Goal: Transaction & Acquisition: Purchase product/service

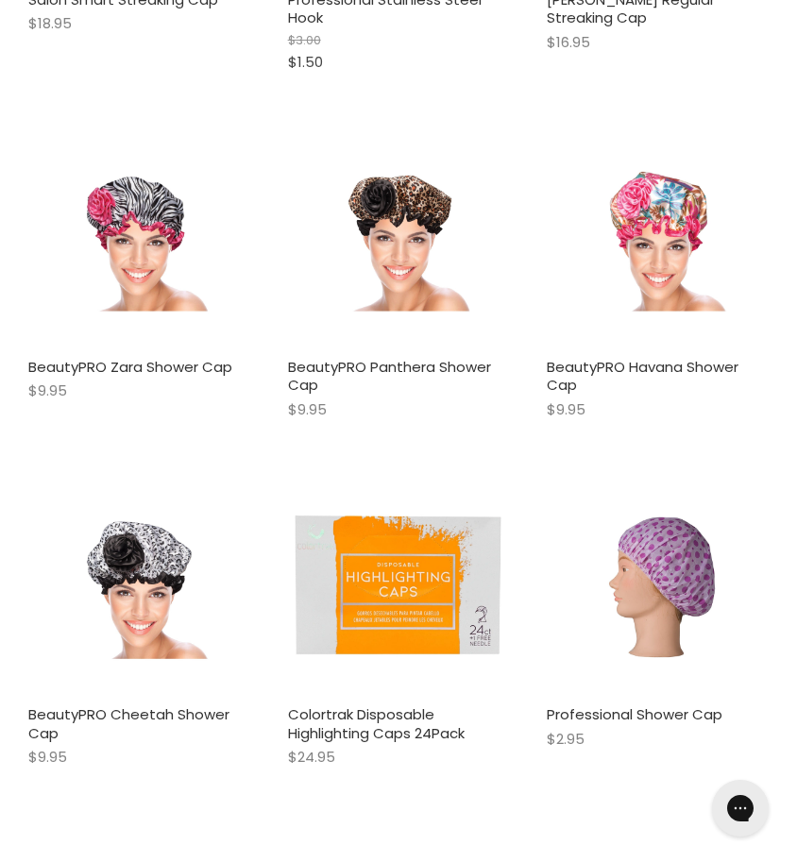
scroll to position [1695, 0]
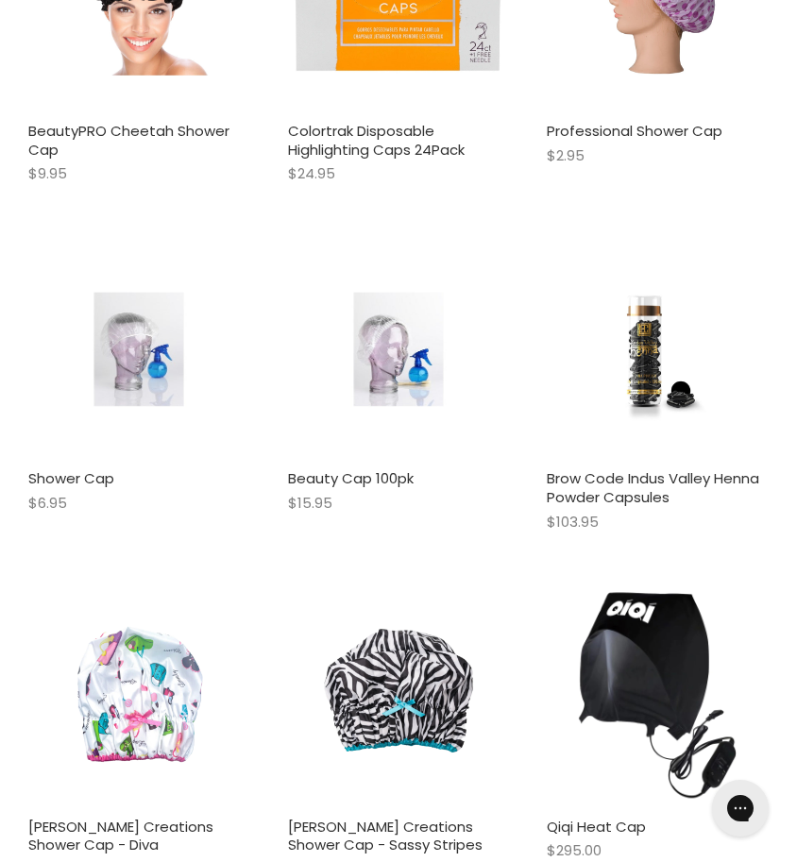
click at [128, 339] on img "Main content" at bounding box center [138, 350] width 147 height 222
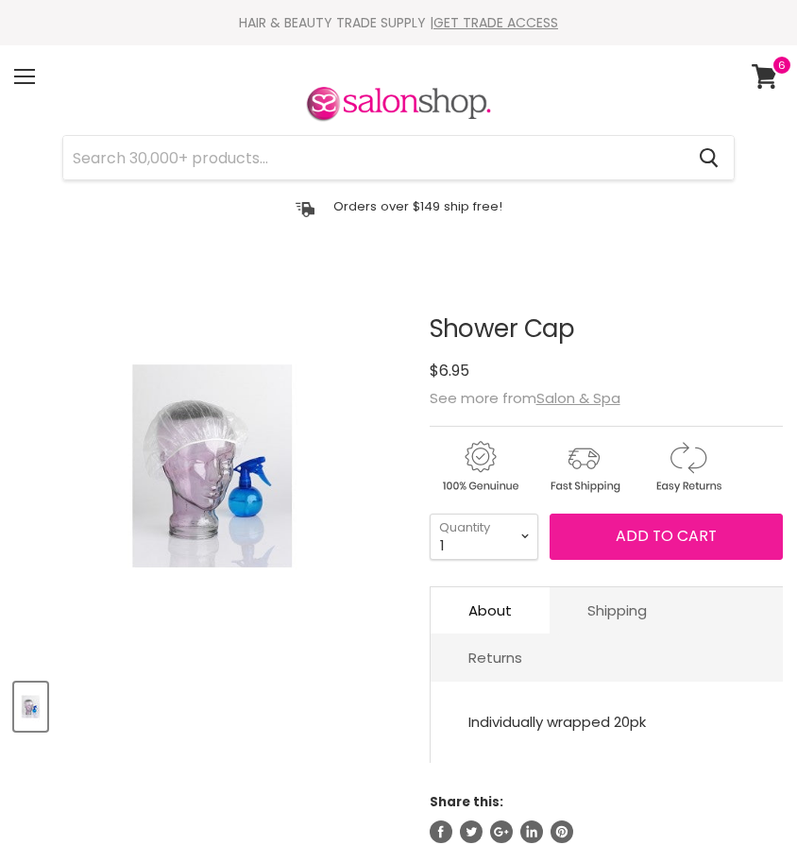
click at [682, 542] on span "Add to cart" at bounding box center [666, 536] width 101 height 22
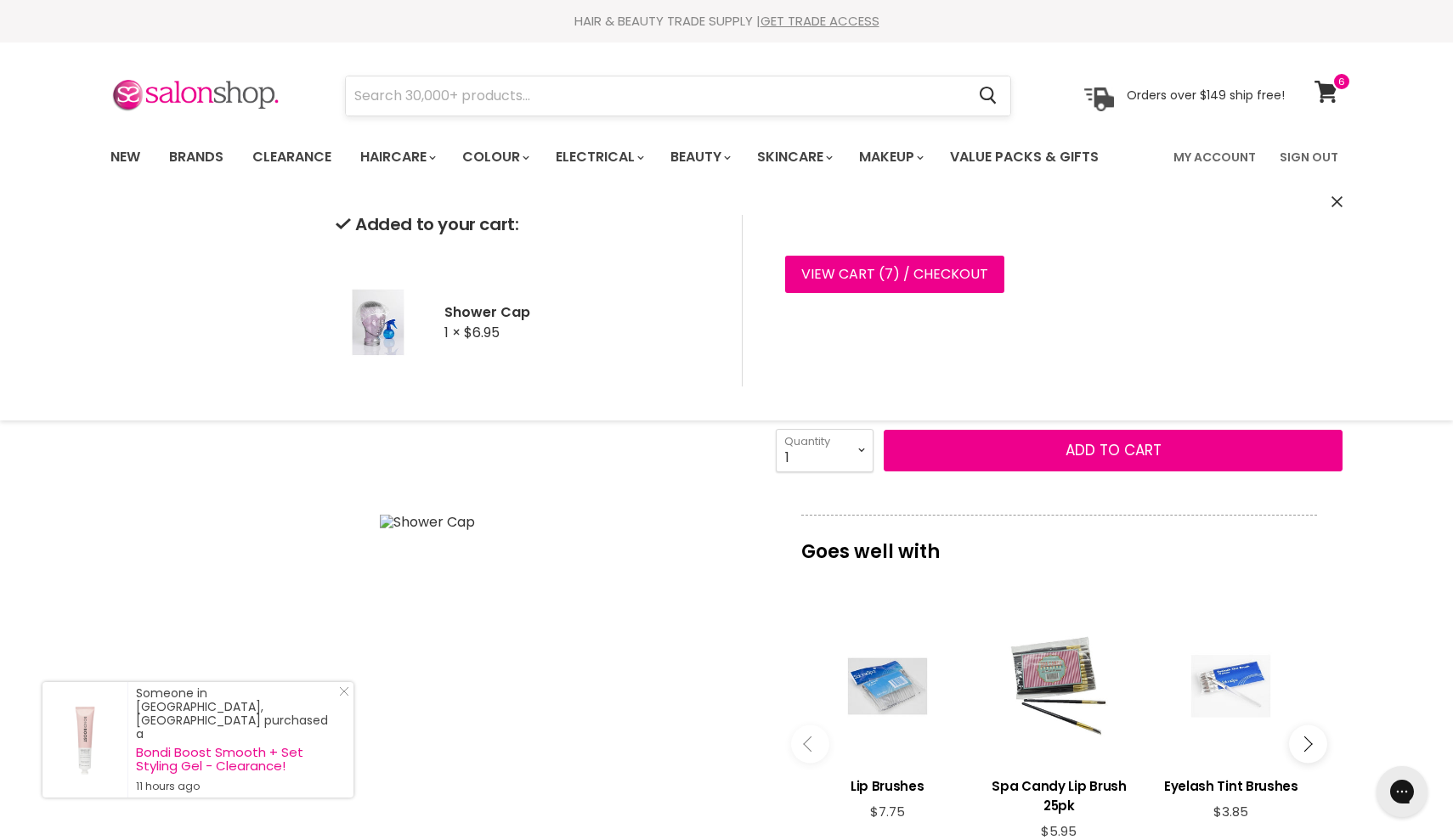
click at [511, 96] on input "Search" at bounding box center [655, 95] width 620 height 39
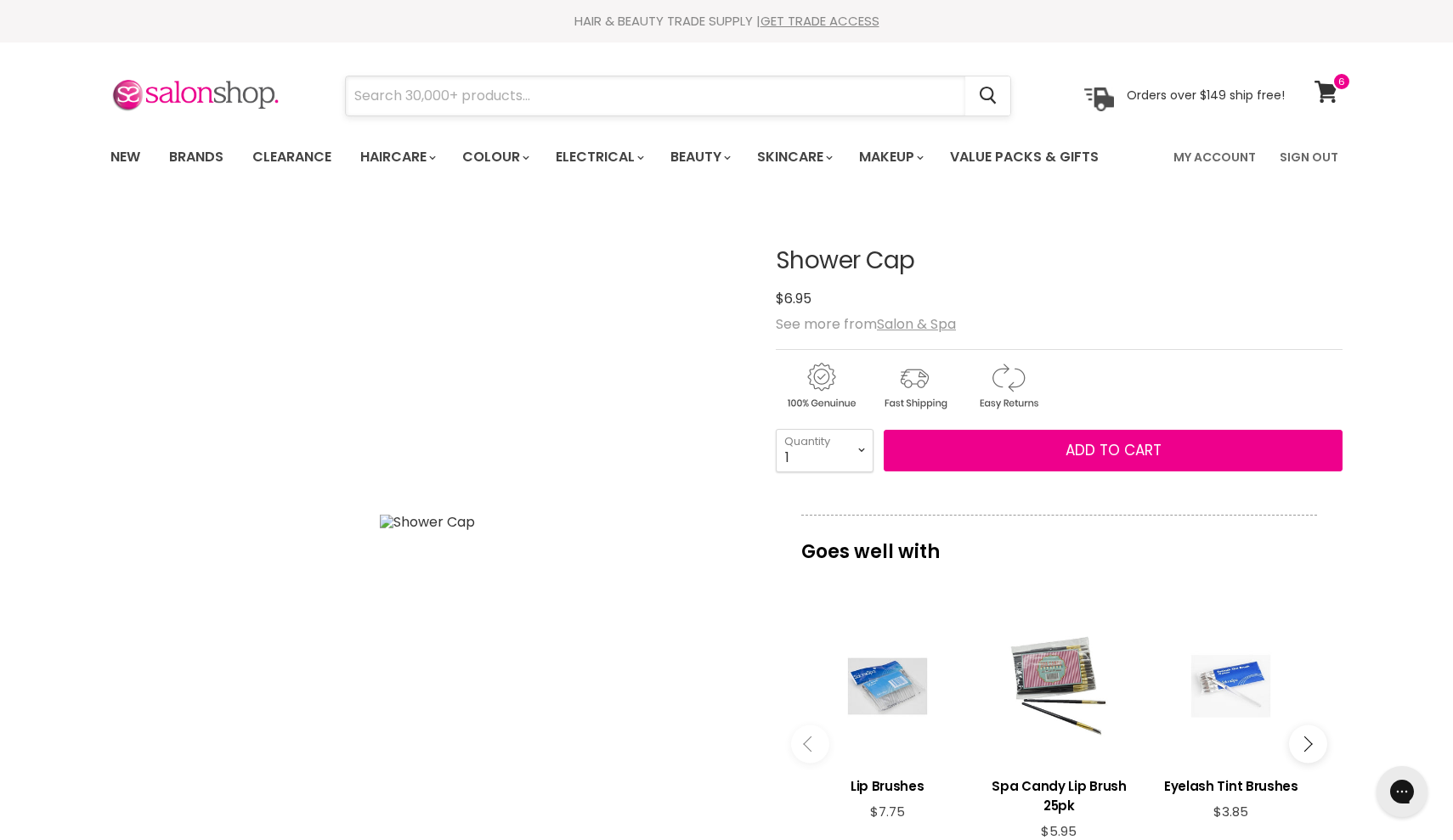
click at [412, 101] on input "Search" at bounding box center [655, 95] width 620 height 39
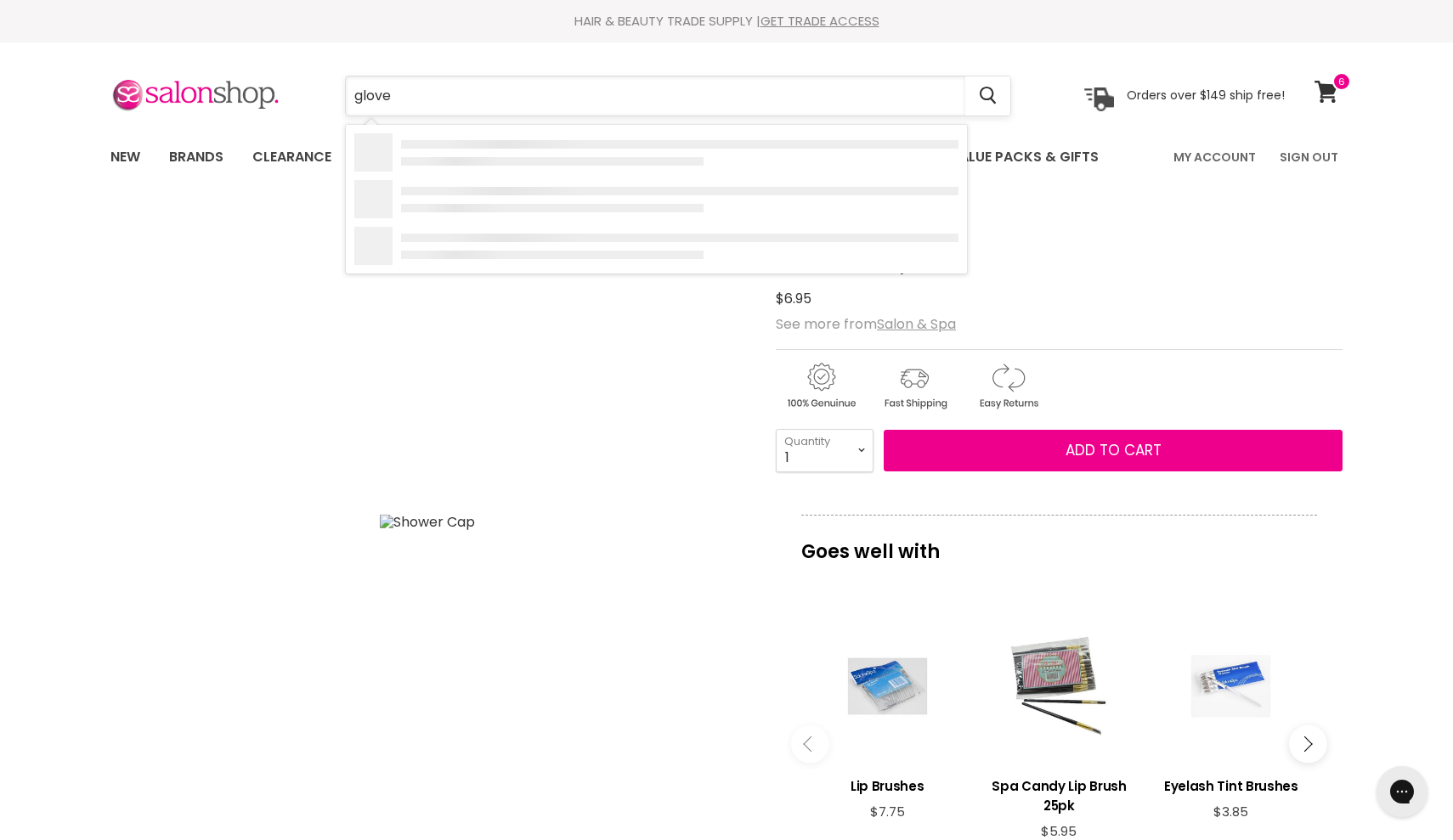
type input "gloves"
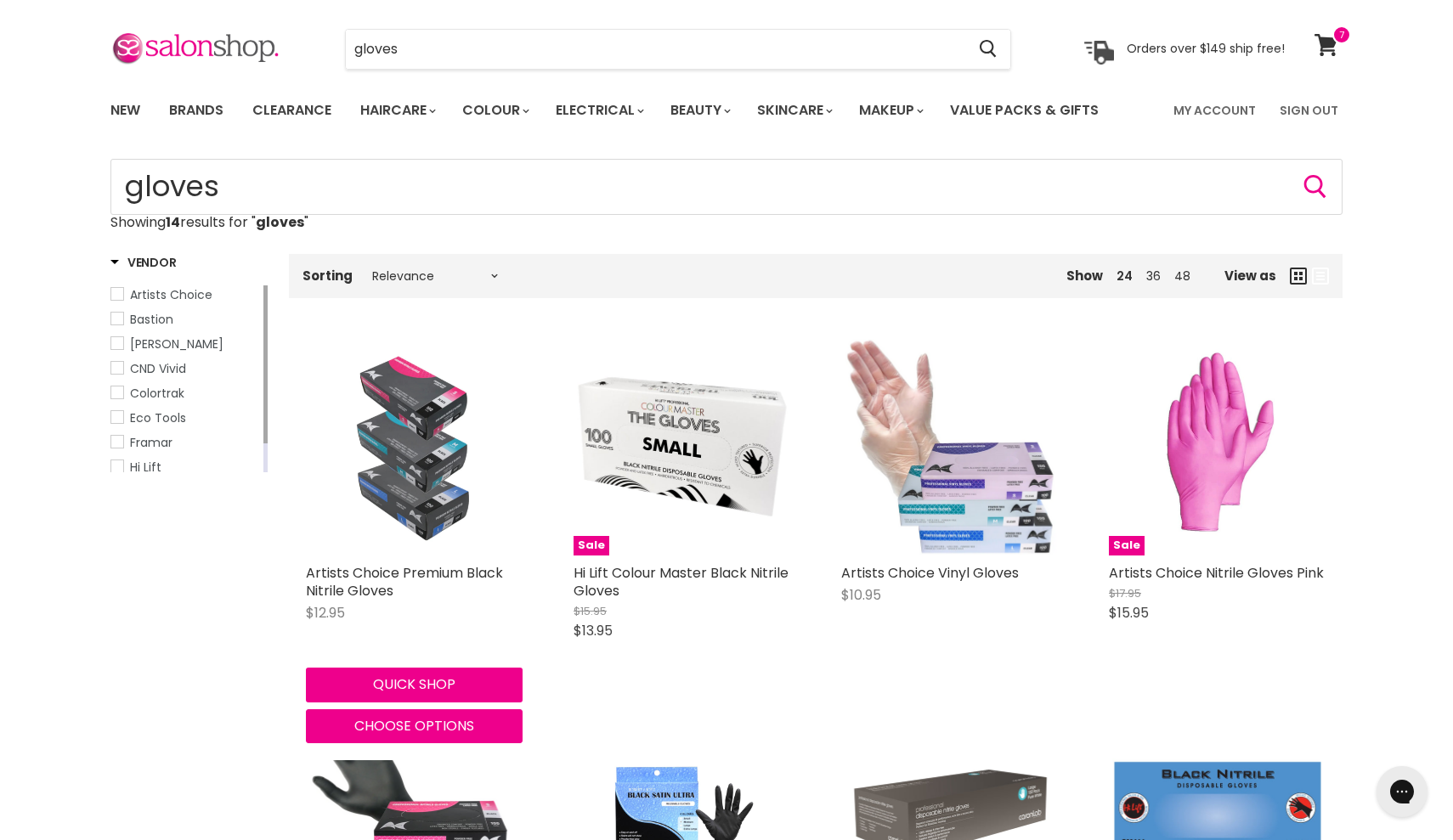
click at [395, 469] on img "Main content" at bounding box center [414, 447] width 192 height 217
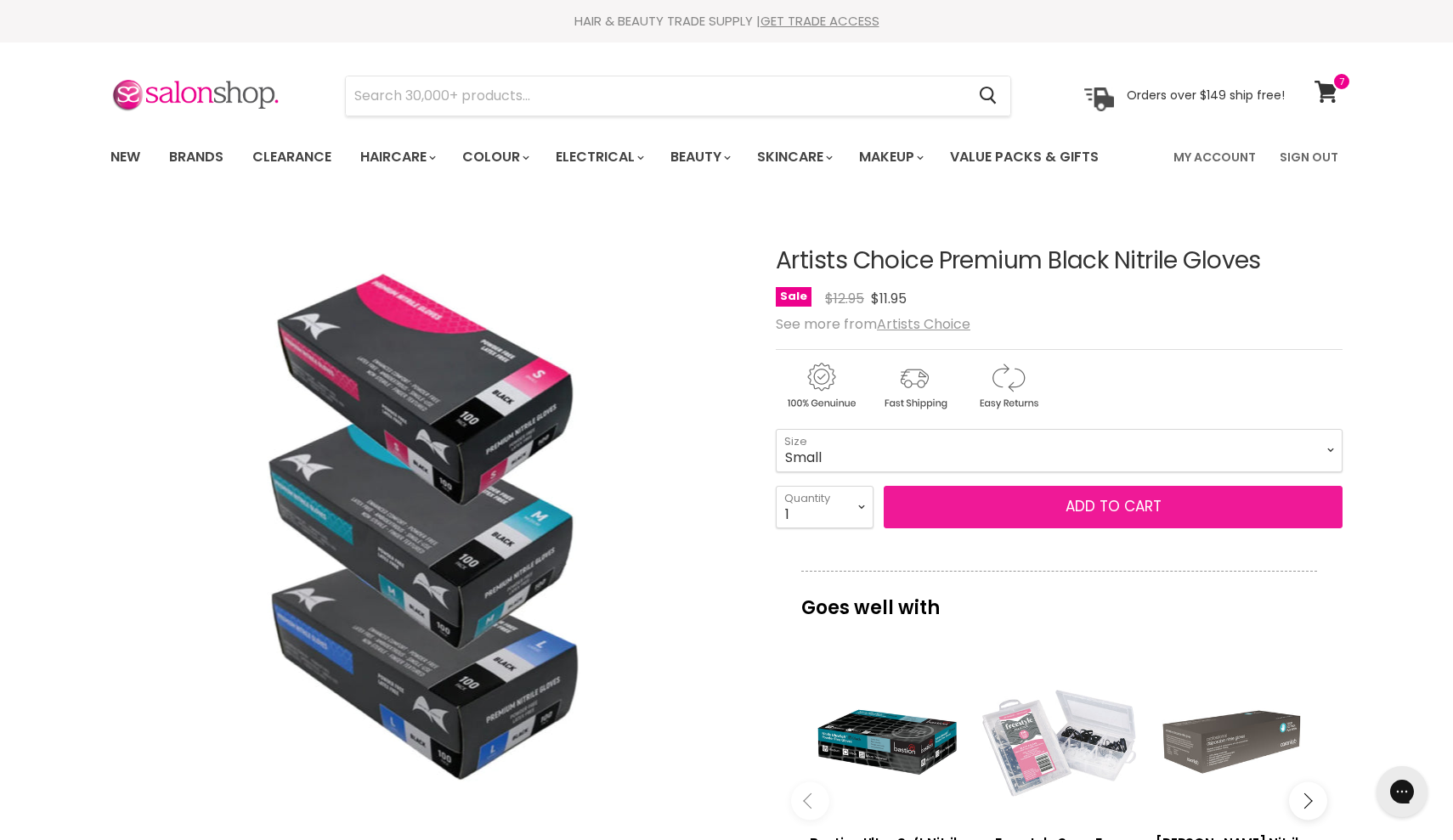
click at [1108, 513] on span "Add to cart" at bounding box center [1113, 506] width 96 height 21
click at [1090, 500] on span "Add to cart" at bounding box center [1113, 506] width 96 height 21
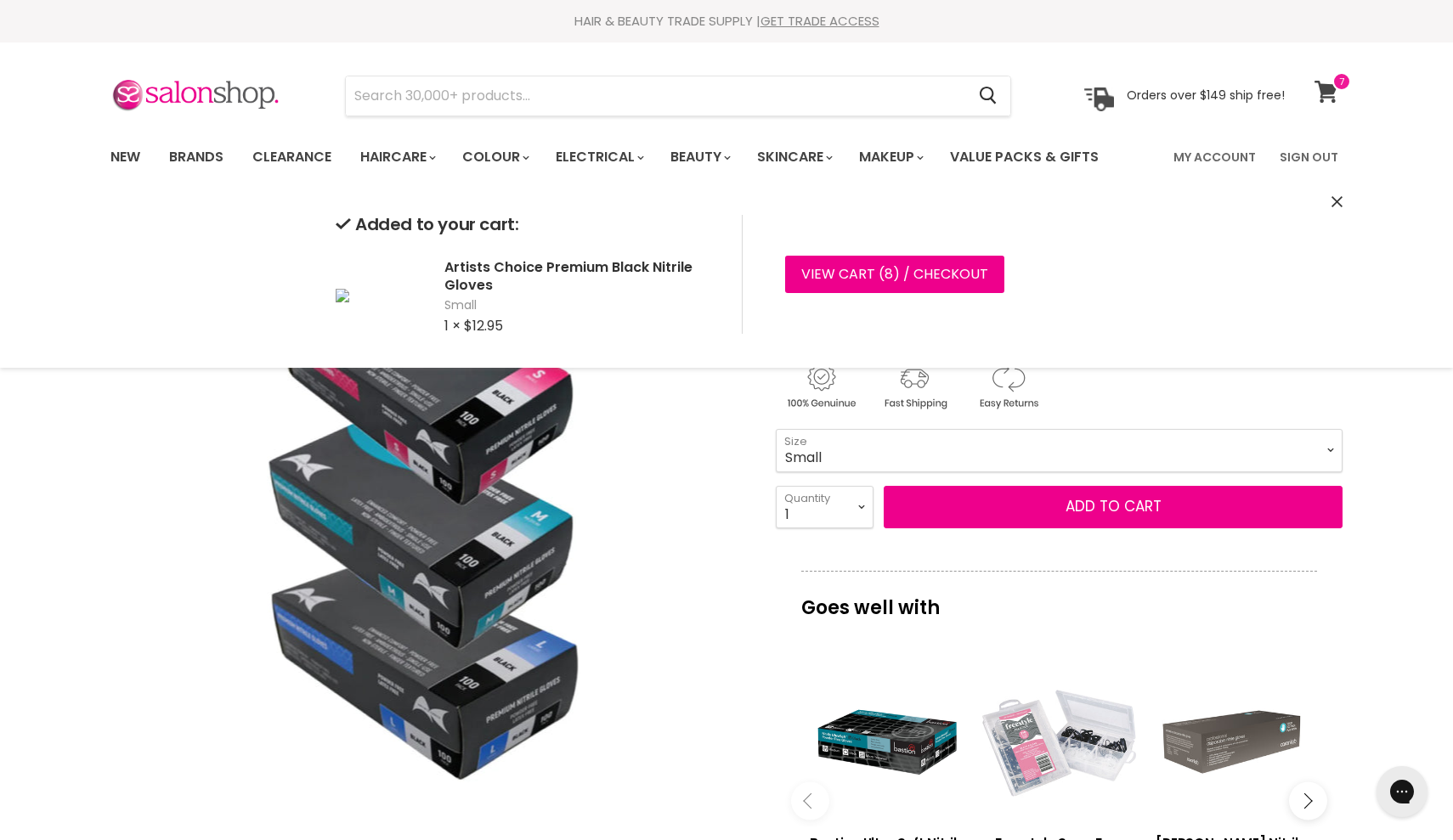
click at [1340, 85] on span at bounding box center [1341, 81] width 19 height 19
